Goal: Information Seeking & Learning: Learn about a topic

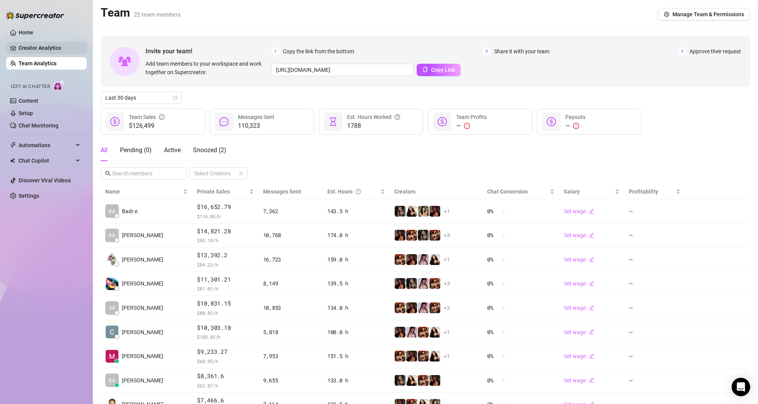
scroll to position [80, 0]
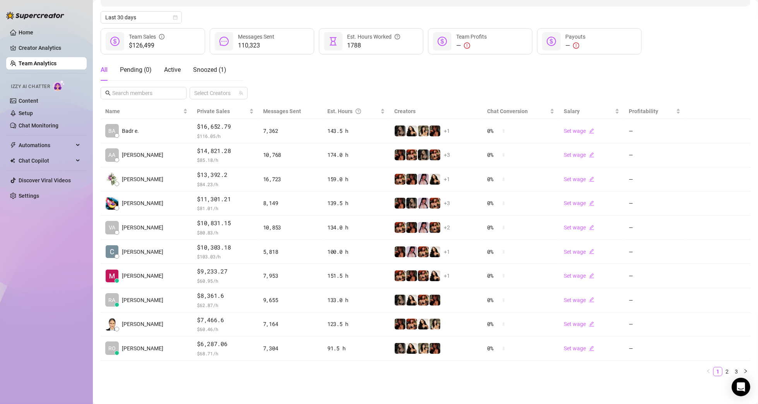
click at [323, 65] on div "All Pending ( 0 ) Active Snoozed ( 1 ) Select Creators" at bounding box center [425, 79] width 649 height 40
click at [56, 62] on link "Team Analytics" at bounding box center [38, 63] width 38 height 6
click at [229, 92] on div at bounding box center [214, 93] width 47 height 11
drag, startPoint x: 269, startPoint y: 82, endPoint x: 219, endPoint y: 79, distance: 49.6
click at [268, 82] on div "All Pending ( 0 ) Active Snoozed ( 2 ) Select Creators" at bounding box center [425, 79] width 649 height 40
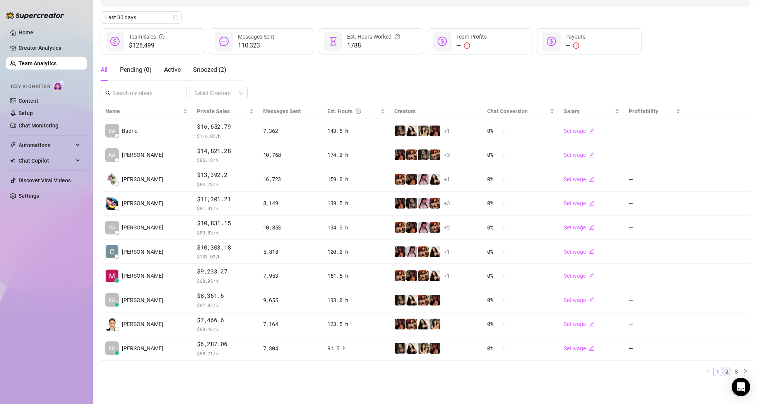
click at [722, 369] on link "2" at bounding box center [726, 372] width 9 height 9
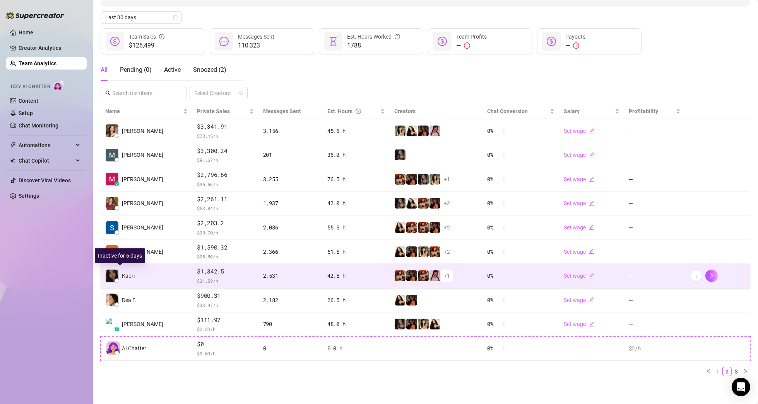
click at [125, 274] on span "Kaori" at bounding box center [128, 276] width 13 height 9
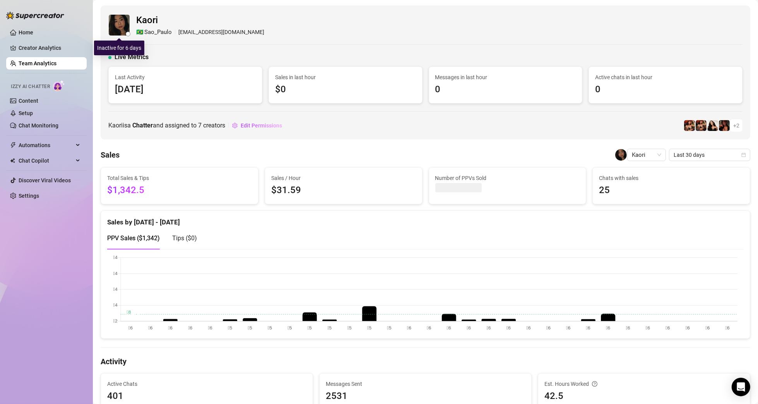
click at [118, 20] on img at bounding box center [119, 25] width 21 height 21
drag, startPoint x: 115, startPoint y: 23, endPoint x: 219, endPoint y: 16, distance: 104.2
click at [219, 16] on span "Kaori" at bounding box center [200, 20] width 128 height 15
click at [54, 65] on link "Team Analytics" at bounding box center [38, 63] width 38 height 6
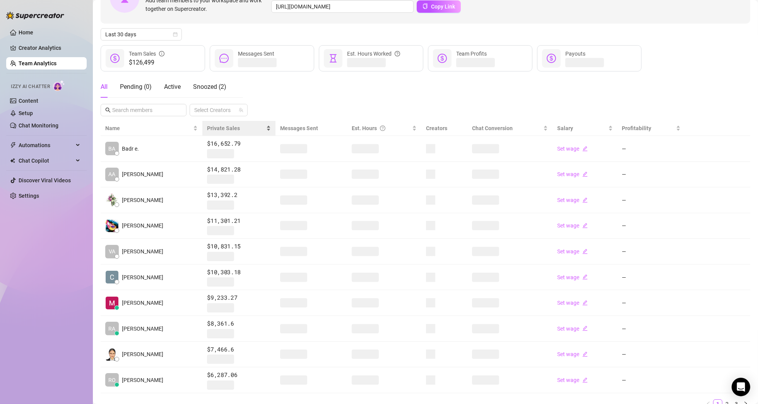
scroll to position [96, 0]
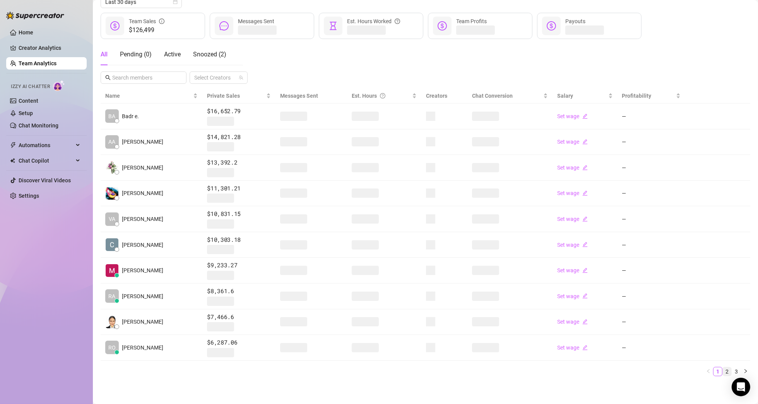
click at [722, 370] on link "2" at bounding box center [726, 372] width 9 height 9
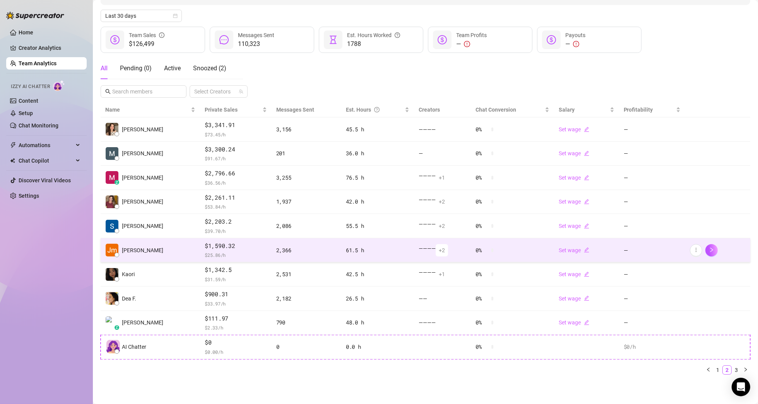
scroll to position [80, 0]
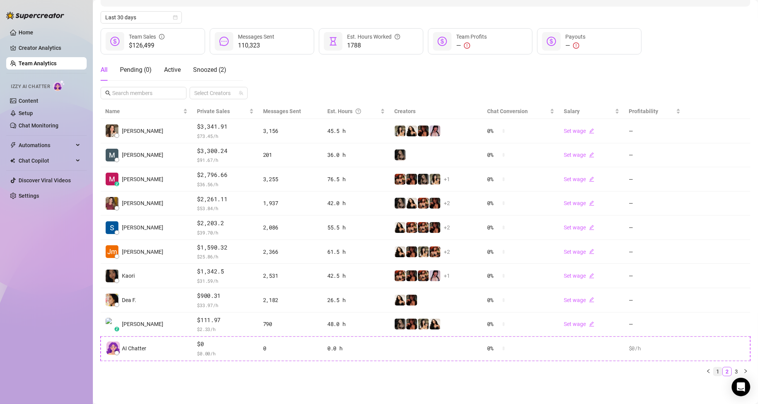
click at [713, 369] on link "1" at bounding box center [717, 372] width 9 height 9
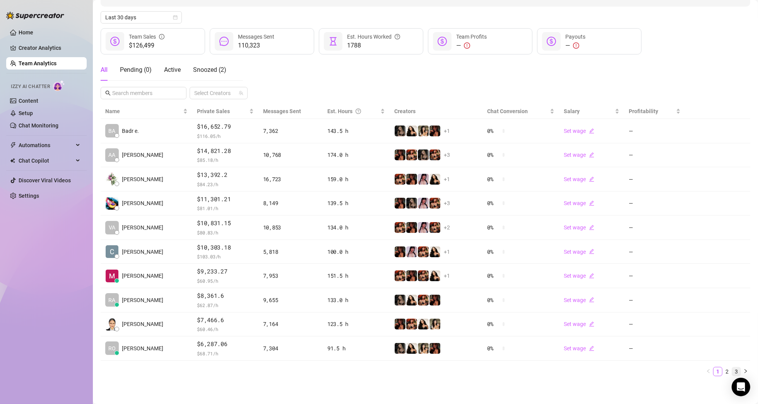
click at [732, 372] on link "3" at bounding box center [736, 372] width 9 height 9
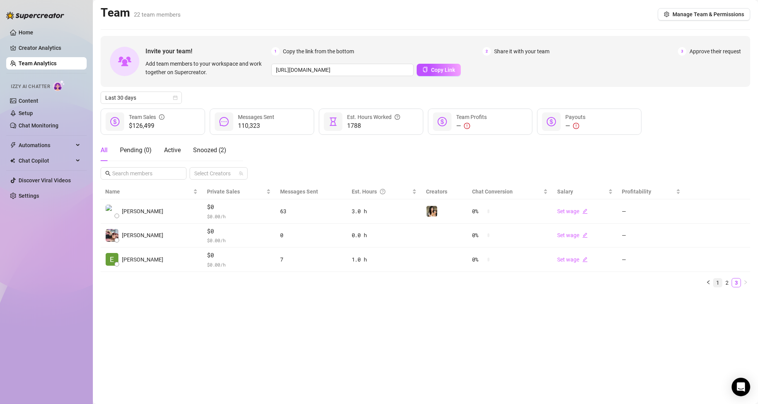
click at [717, 280] on link "1" at bounding box center [717, 283] width 9 height 9
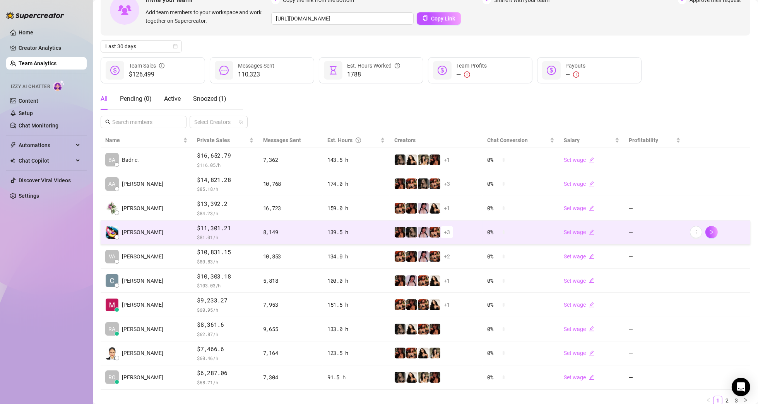
scroll to position [77, 0]
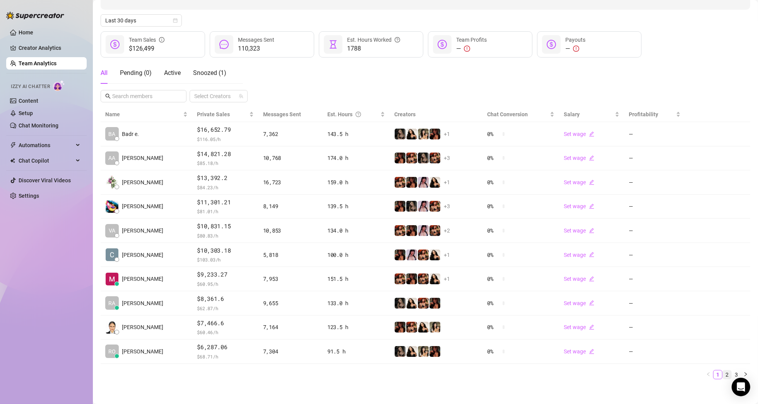
click at [722, 371] on link "2" at bounding box center [726, 375] width 9 height 9
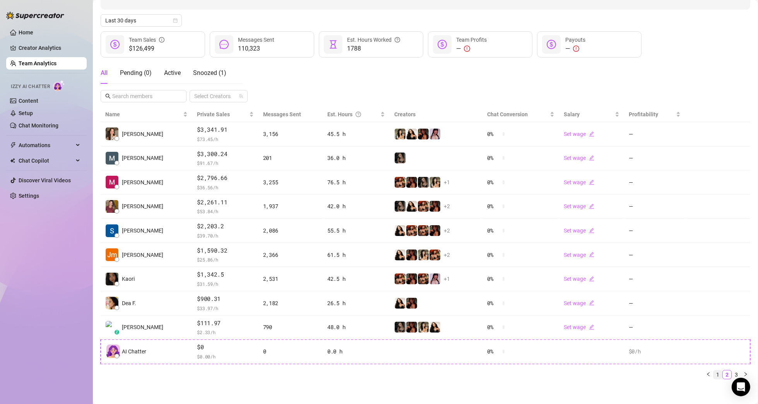
click at [713, 373] on link "1" at bounding box center [717, 375] width 9 height 9
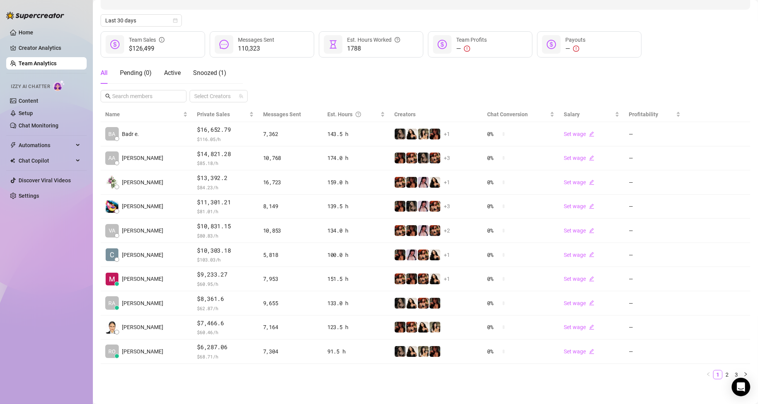
click at [468, 380] on div "Name Private Sales Messages Sent Est. Hours Creators Chat Conversion Salary Pro…" at bounding box center [425, 246] width 649 height 279
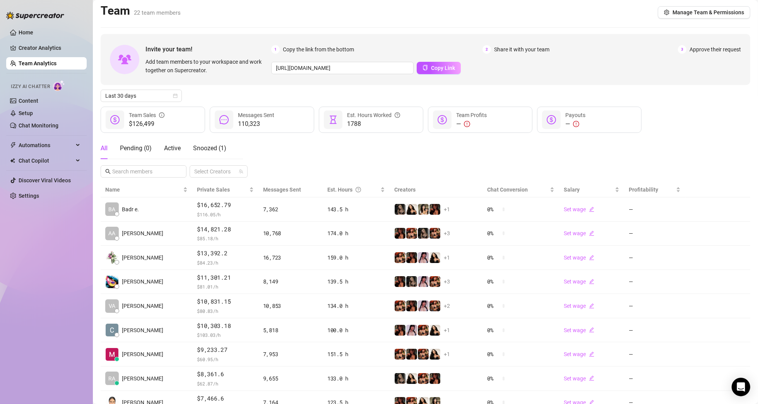
scroll to position [0, 0]
